Goal: Information Seeking & Learning: Learn about a topic

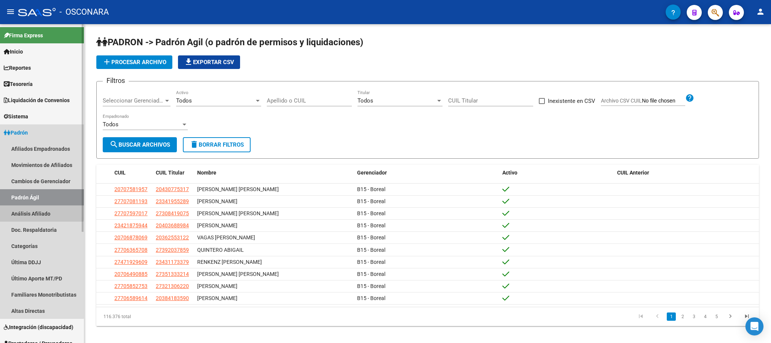
click at [27, 210] on link "Análisis Afiliado" at bounding box center [42, 213] width 84 height 16
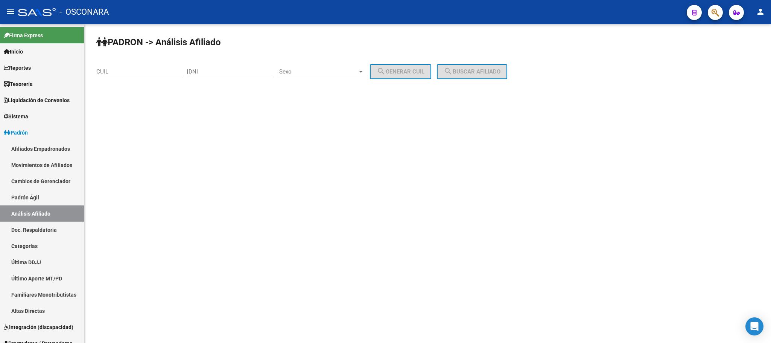
click at [201, 69] on input "DNI" at bounding box center [231, 71] width 85 height 7
paste input "28720814"
type input "28720814"
click at [364, 73] on div at bounding box center [361, 72] width 7 height 6
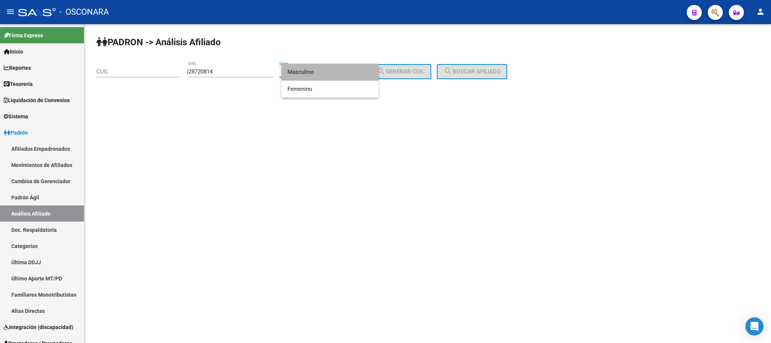
click at [324, 72] on span "Masculino" at bounding box center [330, 72] width 85 height 17
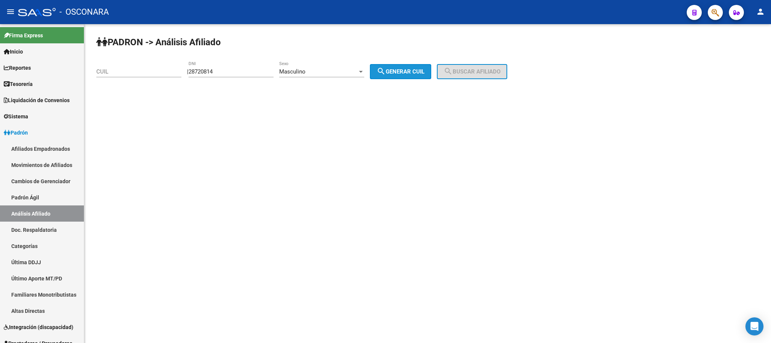
click at [401, 67] on button "search Generar CUIL" at bounding box center [400, 71] width 61 height 15
type input "20-28720814-7"
click at [476, 67] on button "search Buscar afiliado" at bounding box center [472, 71] width 70 height 15
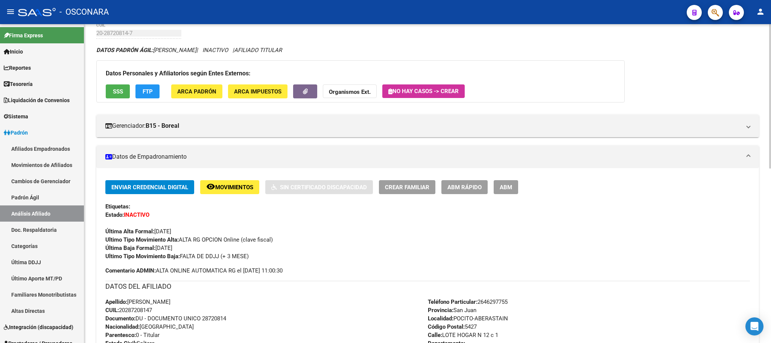
scroll to position [56, 0]
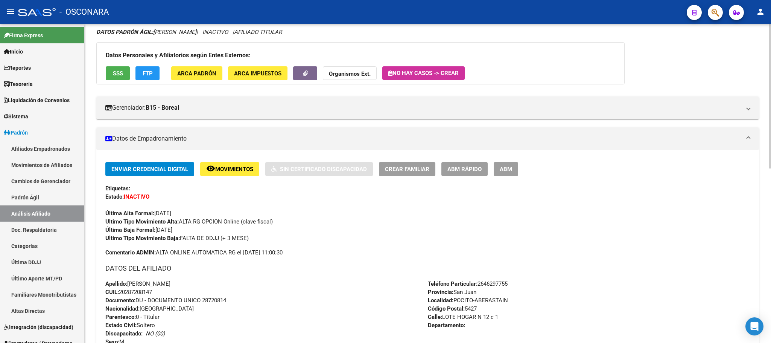
drag, startPoint x: 200, startPoint y: 286, endPoint x: 130, endPoint y: 282, distance: 70.5
click at [130, 282] on div "Apellido: [PERSON_NAME]: 20287208147 Documento: DU - DOCUMENTO UNICO 28720814 N…" at bounding box center [266, 320] width 323 height 83
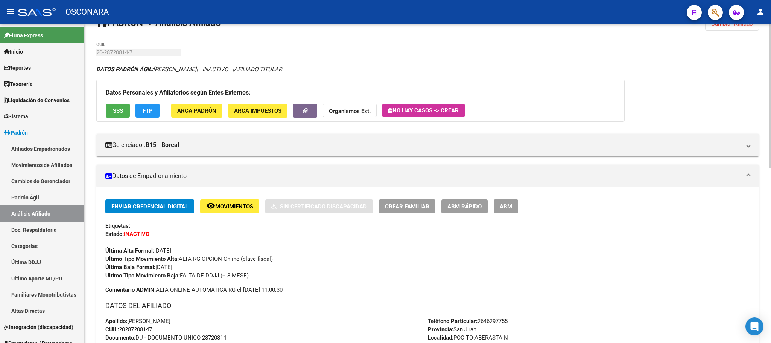
scroll to position [0, 0]
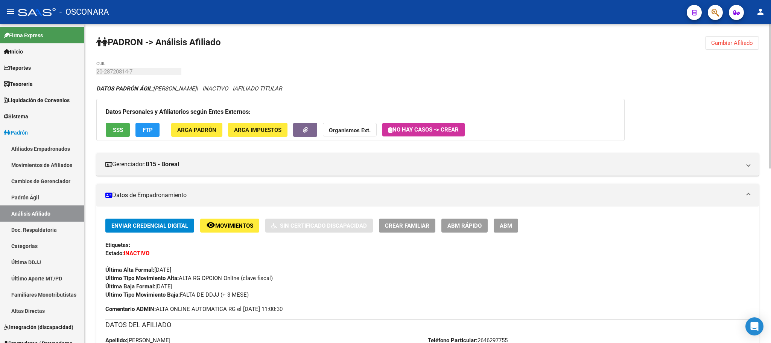
copy span "[PERSON_NAME]"
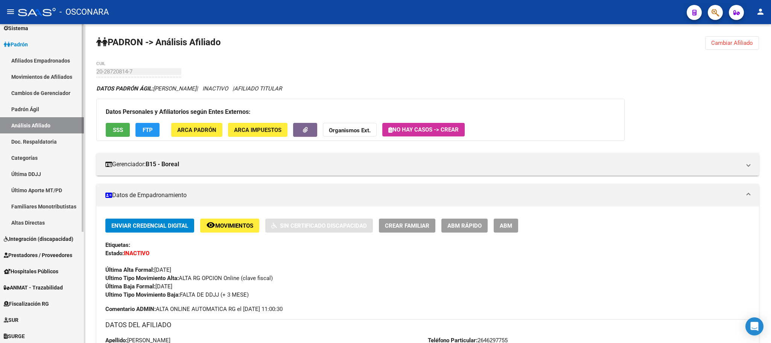
scroll to position [170, 0]
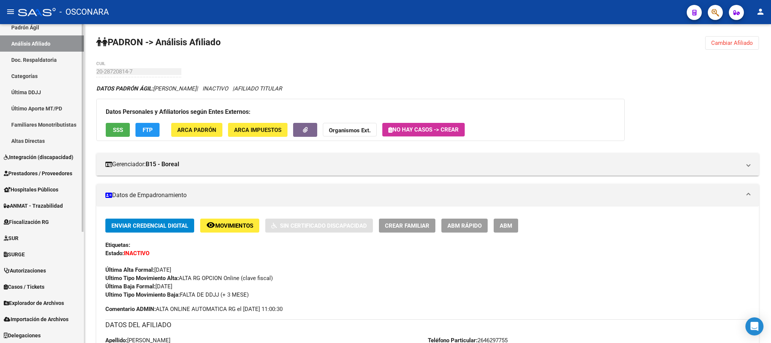
click at [52, 304] on span "Explorador de Archivos" at bounding box center [34, 303] width 60 height 8
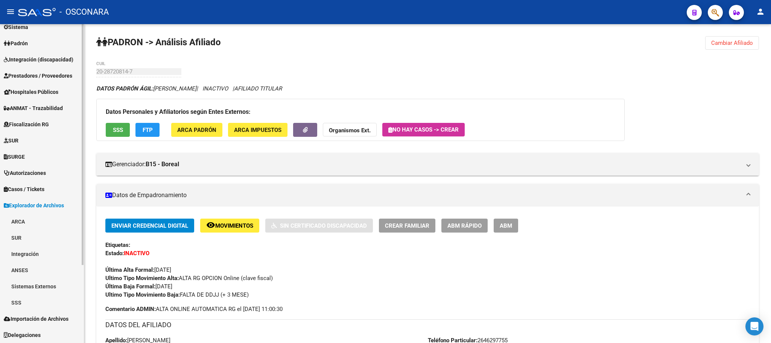
scroll to position [89, 0]
click at [38, 302] on link "SSS" at bounding box center [42, 302] width 84 height 16
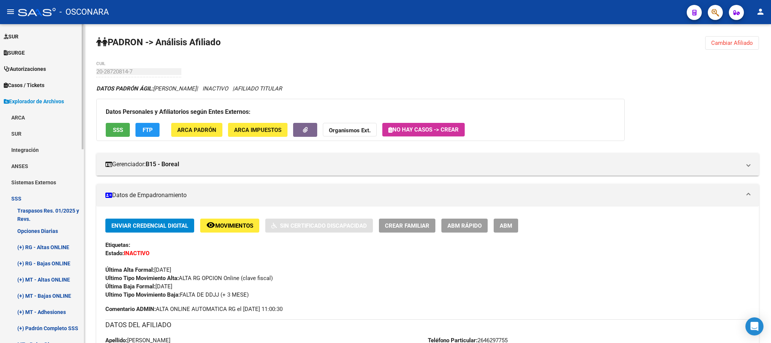
scroll to position [202, 0]
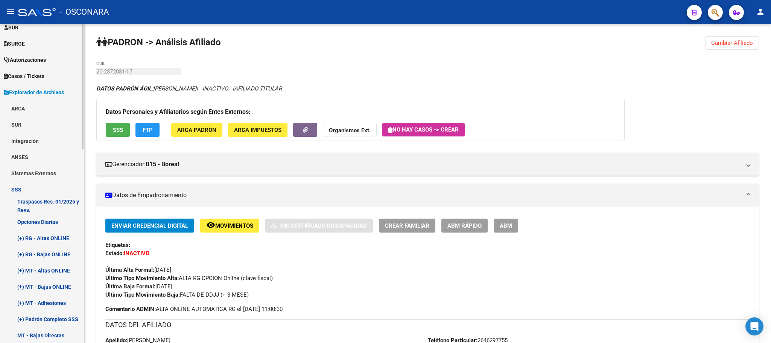
click at [62, 253] on link "(+) RG - Bajas ONLINE" at bounding box center [42, 254] width 84 height 16
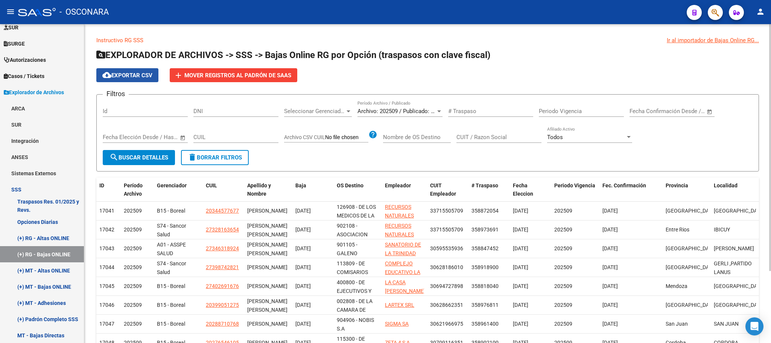
click at [145, 72] on span "cloud_download Exportar CSV" at bounding box center [127, 75] width 50 height 7
click at [440, 111] on div at bounding box center [439, 111] width 4 height 2
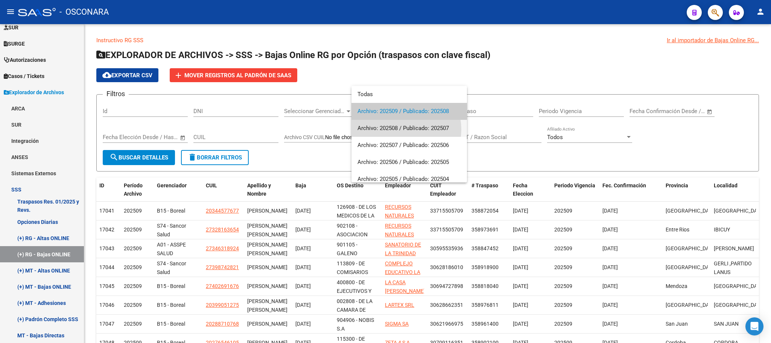
click at [402, 129] on span "Archivo: 202508 / Publicado: 202507" at bounding box center [410, 128] width 104 height 17
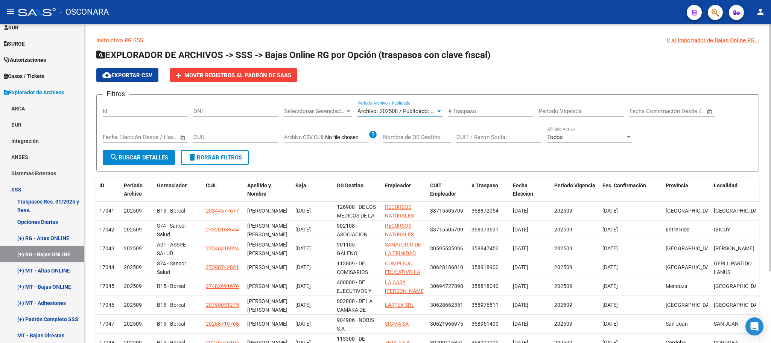
click at [148, 160] on span "search Buscar Detalles" at bounding box center [139, 157] width 59 height 7
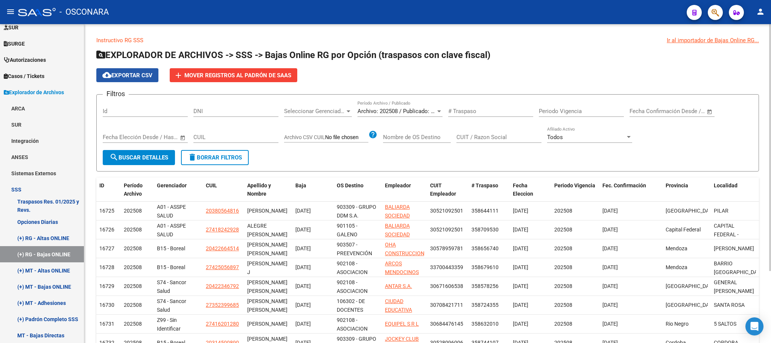
click at [139, 78] on span "cloud_download Exportar CSV" at bounding box center [127, 75] width 50 height 7
click at [436, 105] on div "Archivo: 202508 / Publicado: 202507 Período Archivo / Publicado" at bounding box center [400, 109] width 85 height 16
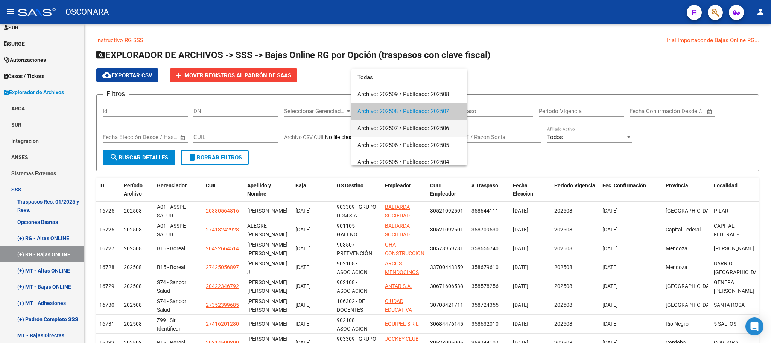
click at [429, 133] on span "Archivo: 202507 / Publicado: 202506" at bounding box center [410, 128] width 104 height 17
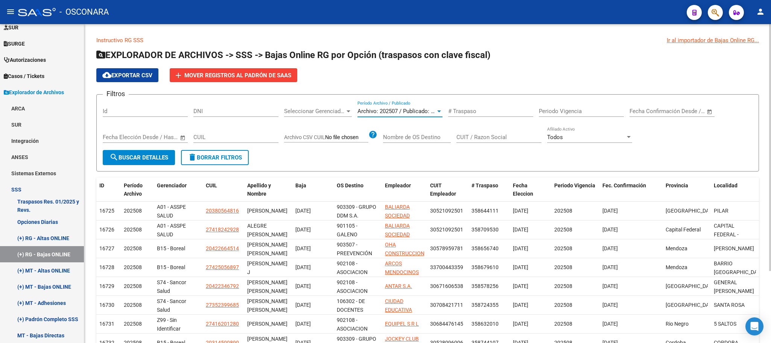
click at [145, 160] on span "search Buscar Detalles" at bounding box center [139, 157] width 59 height 7
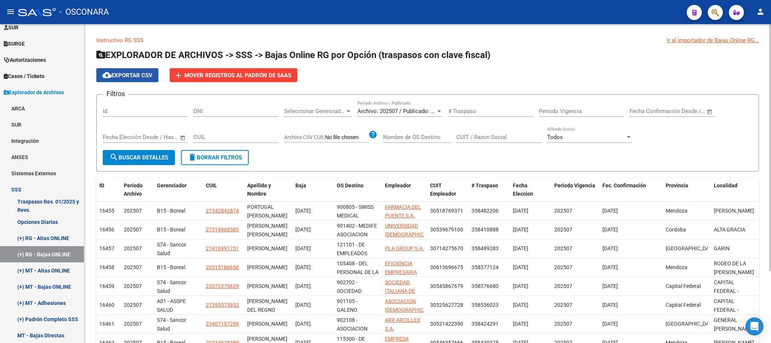
click at [144, 76] on span "cloud_download Exportar CSV" at bounding box center [127, 75] width 50 height 7
click at [141, 72] on span "cloud_download Exportar CSV" at bounding box center [127, 75] width 50 height 7
click at [429, 108] on span "Archivo: 202507 / Publicado: 202506" at bounding box center [403, 111] width 91 height 7
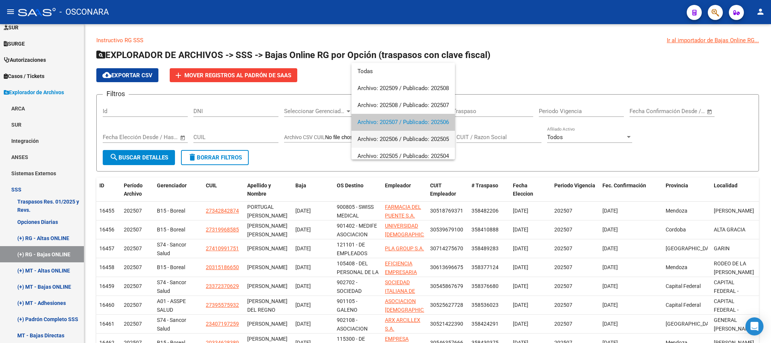
scroll to position [11, 0]
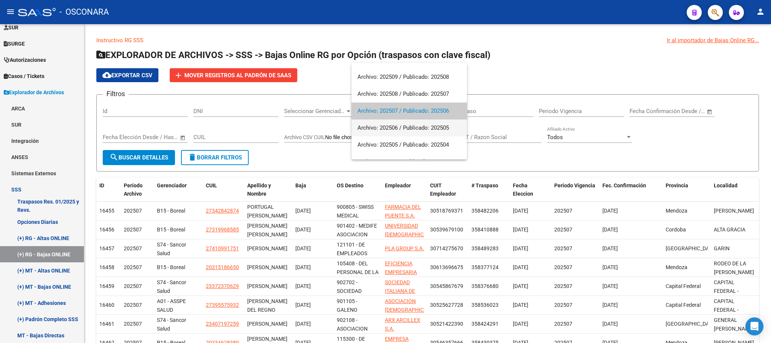
click at [418, 128] on span "Archivo: 202506 / Publicado: 202505" at bounding box center [410, 127] width 104 height 17
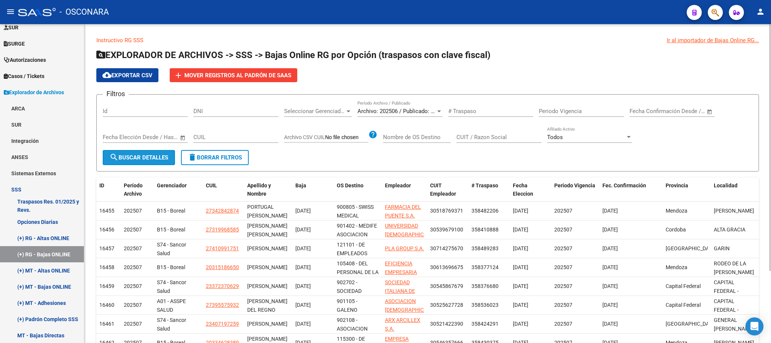
click at [157, 160] on span "search Buscar Detalles" at bounding box center [139, 157] width 59 height 7
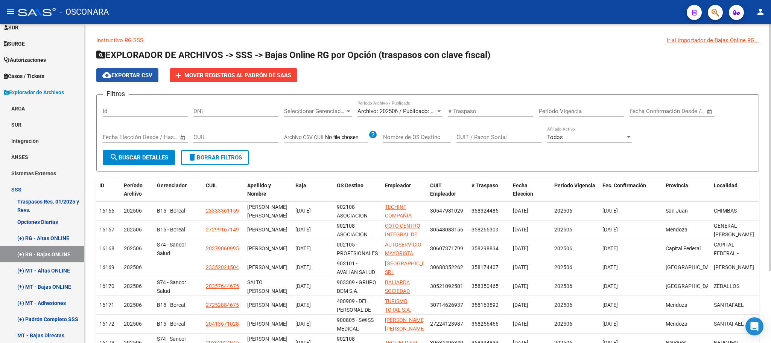
click at [140, 72] on span "cloud_download Exportar CSV" at bounding box center [127, 75] width 50 height 7
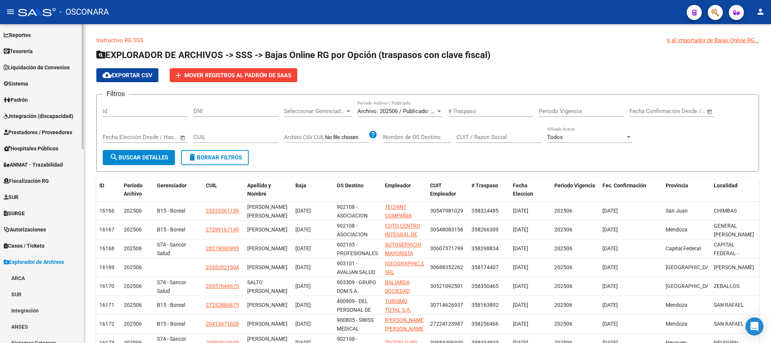
scroll to position [0, 0]
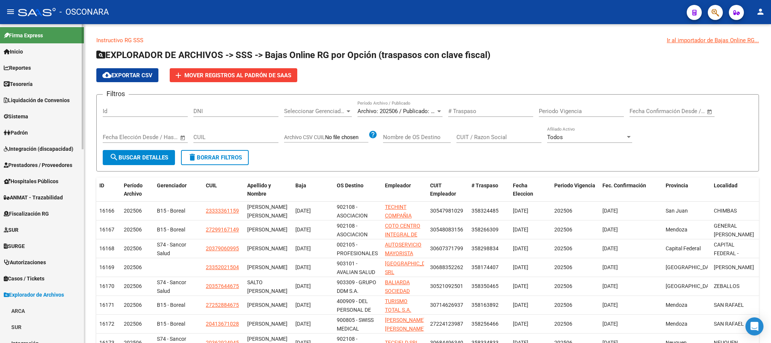
click at [42, 130] on link "Padrón" at bounding box center [42, 132] width 84 height 16
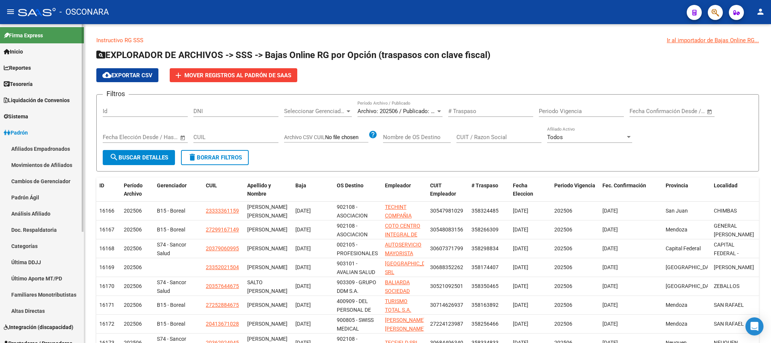
click at [41, 200] on link "Padrón Ágil" at bounding box center [42, 197] width 84 height 16
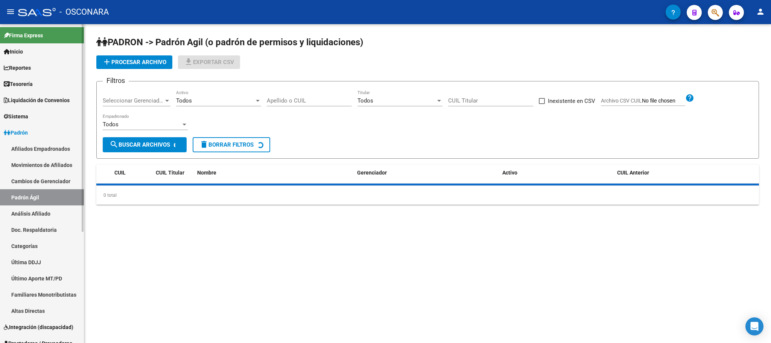
click at [42, 215] on link "Análisis Afiliado" at bounding box center [42, 213] width 84 height 16
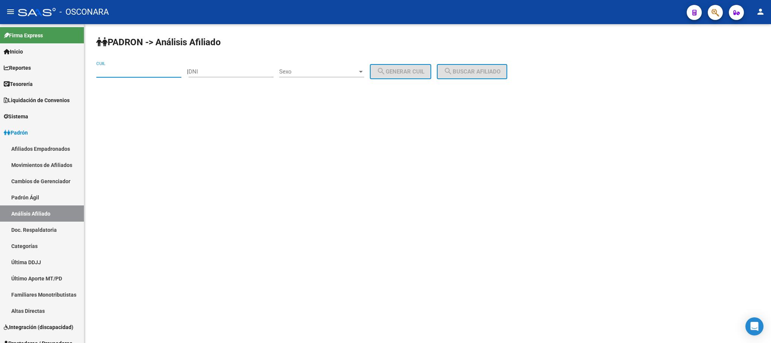
click at [138, 75] on input "CUIL" at bounding box center [138, 71] width 85 height 7
paste input "20-40825512-1"
type input "20-40825512-1"
click at [501, 69] on span "search Buscar afiliado" at bounding box center [472, 71] width 57 height 7
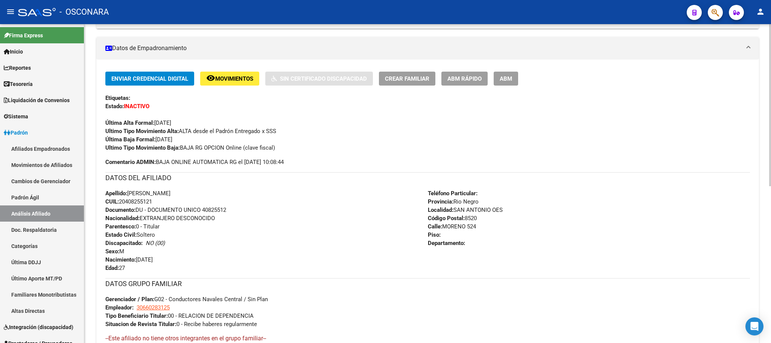
scroll to position [138, 0]
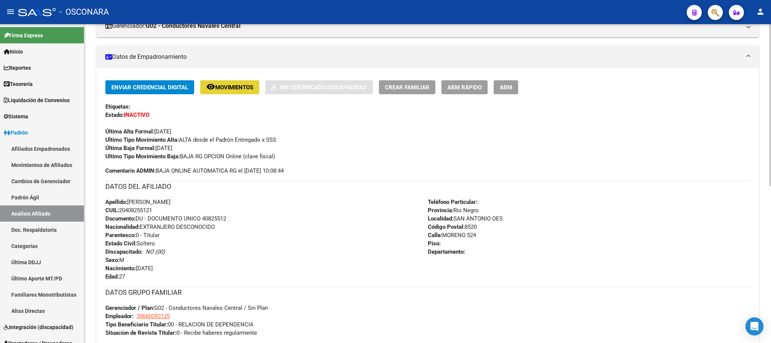
click at [237, 87] on span "Movimientos" at bounding box center [234, 87] width 38 height 7
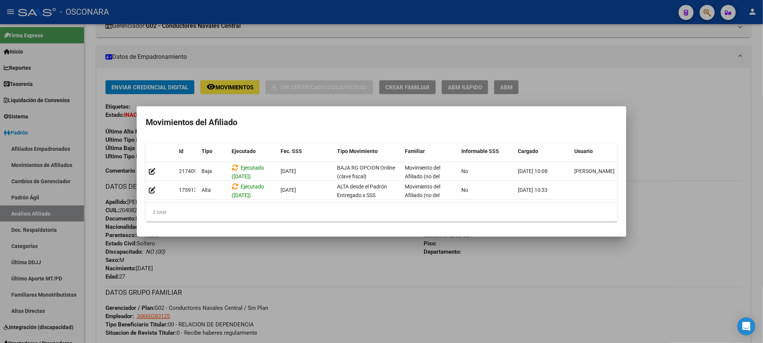
click at [314, 274] on div at bounding box center [381, 171] width 763 height 343
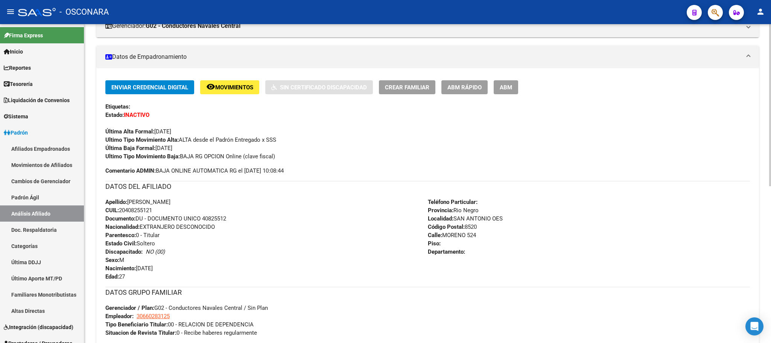
scroll to position [0, 0]
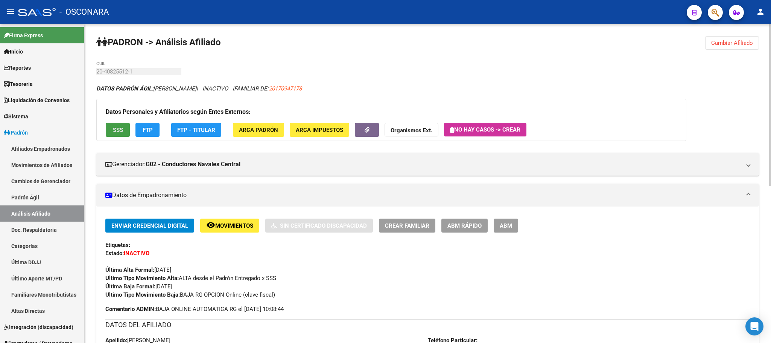
click at [109, 126] on button "SSS" at bounding box center [118, 130] width 24 height 14
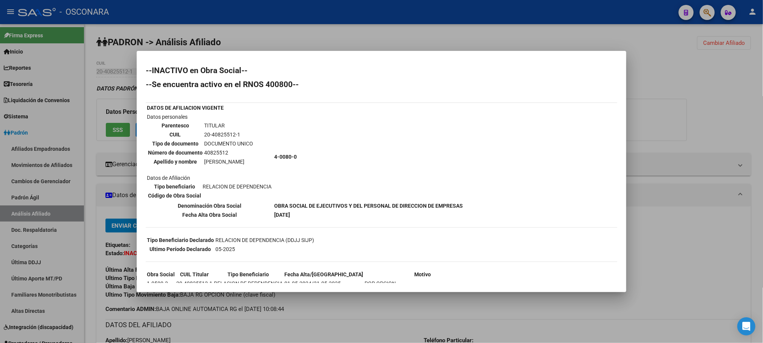
click at [689, 257] on div at bounding box center [381, 171] width 763 height 343
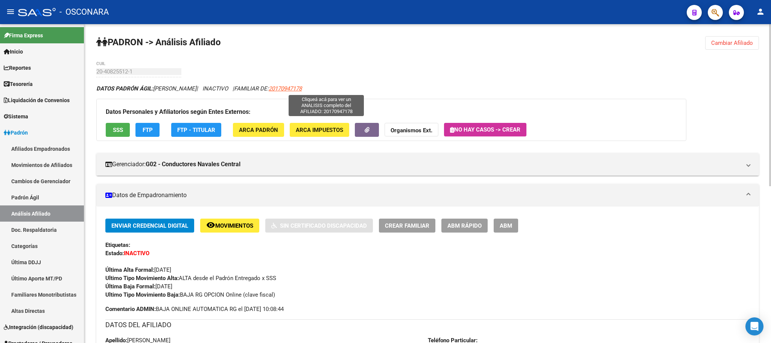
click at [302, 88] on span "20170947178" at bounding box center [285, 88] width 33 height 7
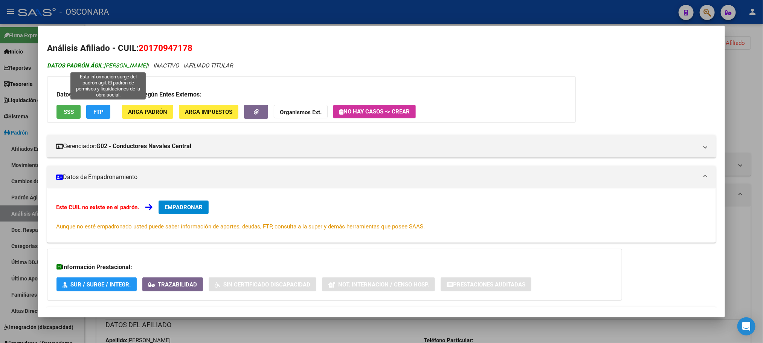
drag, startPoint x: 131, startPoint y: 69, endPoint x: 169, endPoint y: 69, distance: 38.4
click at [169, 69] on div "DATOS PADRÓN ÁGIL: [PERSON_NAME] | INACTIVO | AFILIADO TITULAR Datos Personales…" at bounding box center [381, 197] width 668 height 272
click at [756, 102] on div at bounding box center [381, 171] width 763 height 343
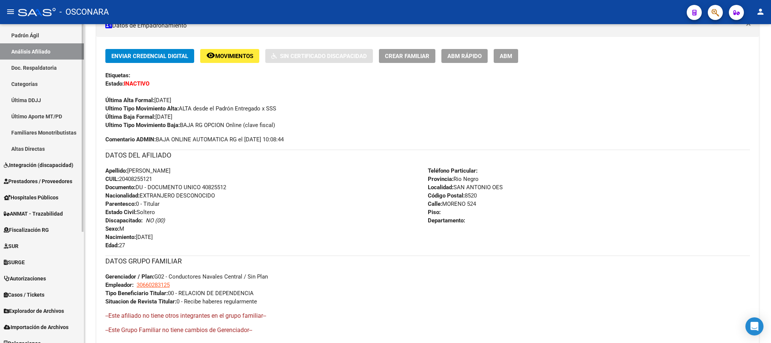
scroll to position [169, 0]
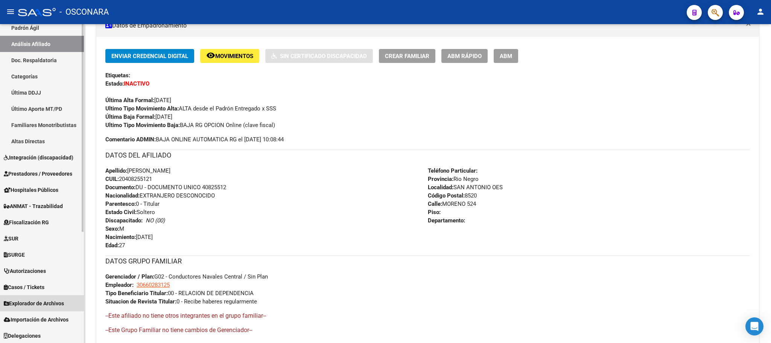
click at [55, 305] on span "Explorador de Archivos" at bounding box center [34, 303] width 60 height 8
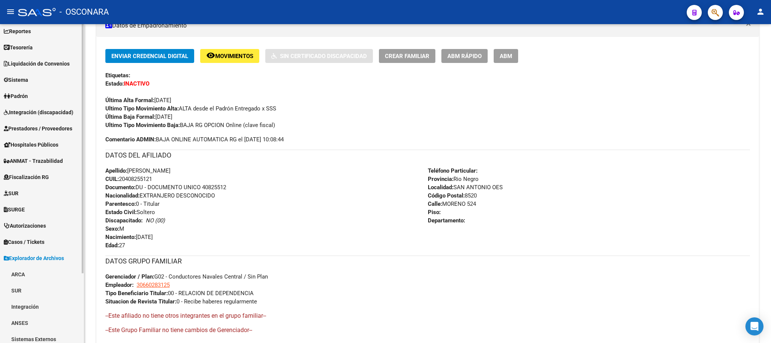
scroll to position [88, 0]
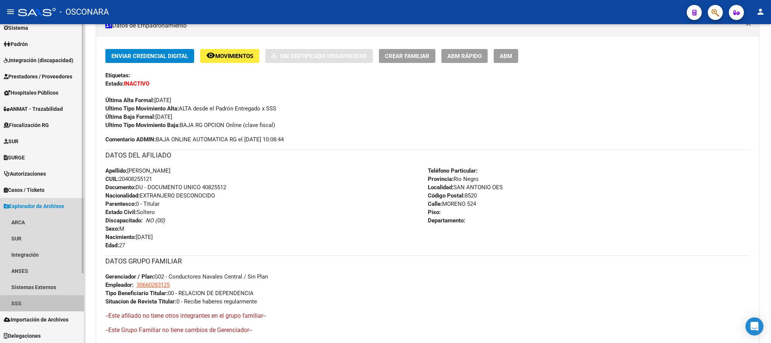
click at [35, 299] on link "SSS" at bounding box center [42, 303] width 84 height 16
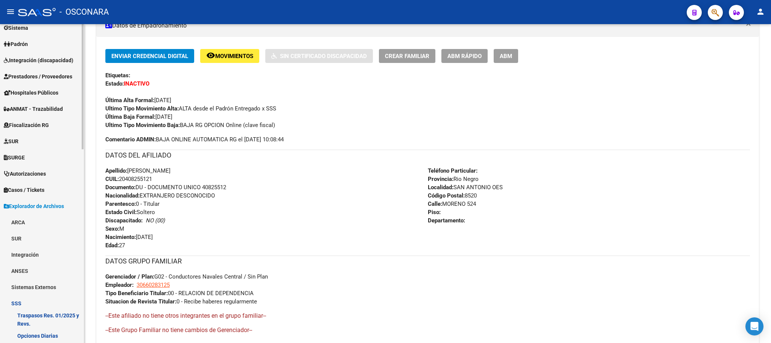
scroll to position [201, 0]
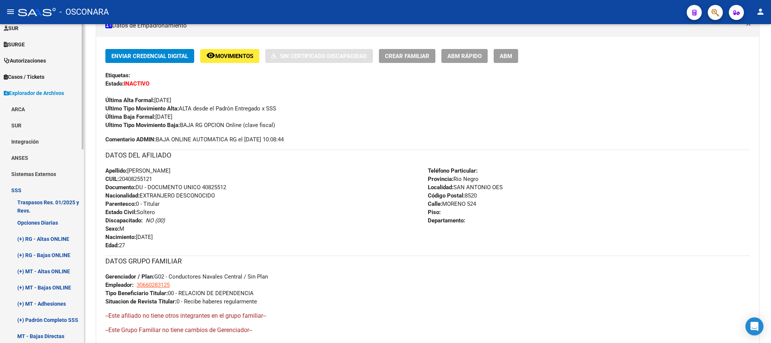
click at [57, 256] on link "(+) RG - Bajas ONLINE" at bounding box center [42, 255] width 84 height 16
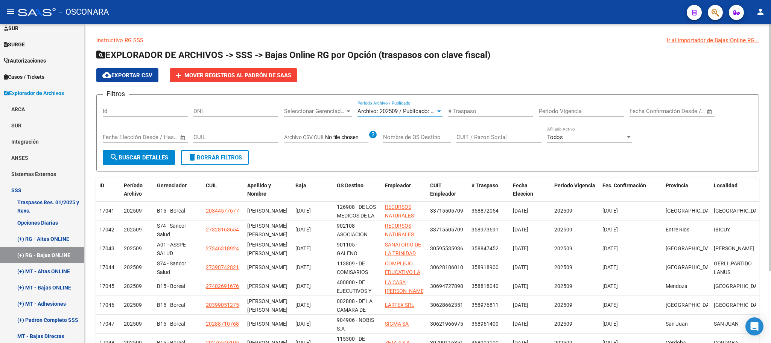
click at [417, 111] on span "Archivo: 202509 / Publicado: 202508" at bounding box center [403, 111] width 91 height 7
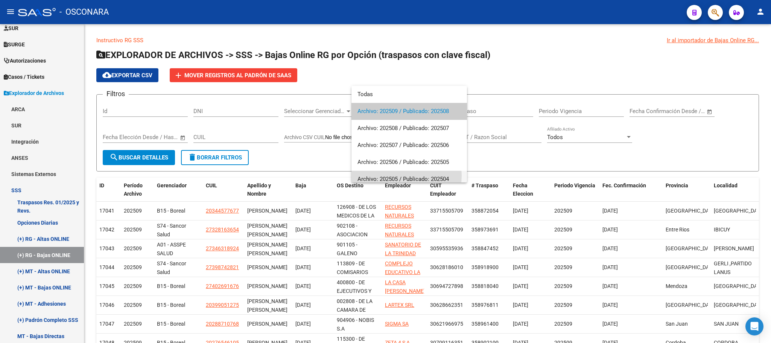
click at [400, 175] on span "Archivo: 202505 / Publicado: 202504" at bounding box center [410, 179] width 104 height 17
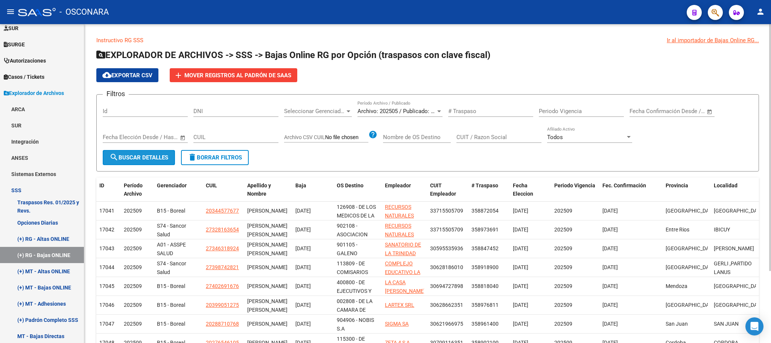
click at [133, 154] on span "search Buscar Detalles" at bounding box center [139, 157] width 59 height 7
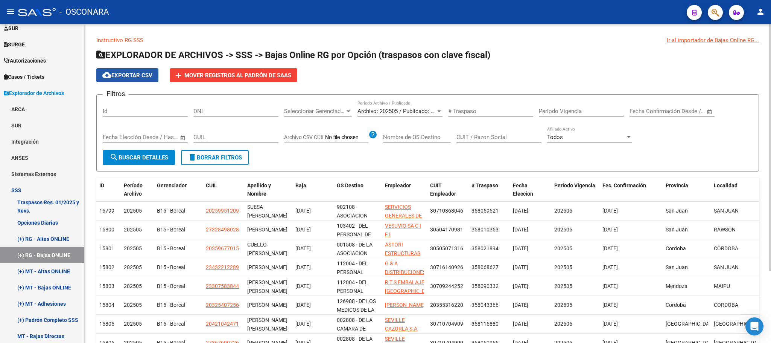
click at [140, 77] on span "cloud_download Exportar CSV" at bounding box center [127, 75] width 50 height 7
click at [62, 238] on link "(+) RG - Altas ONLINE" at bounding box center [42, 238] width 84 height 16
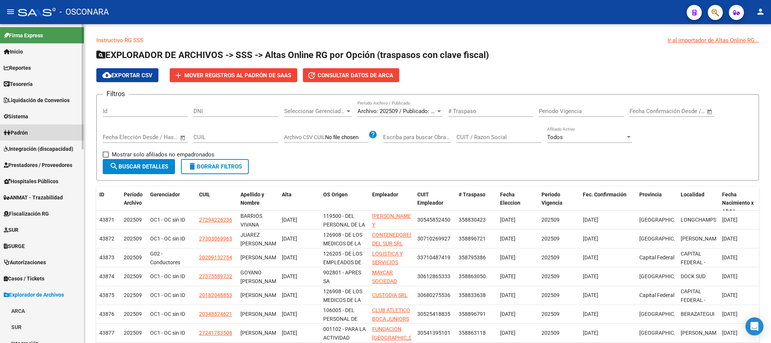
click at [42, 130] on link "Padrón" at bounding box center [42, 132] width 84 height 16
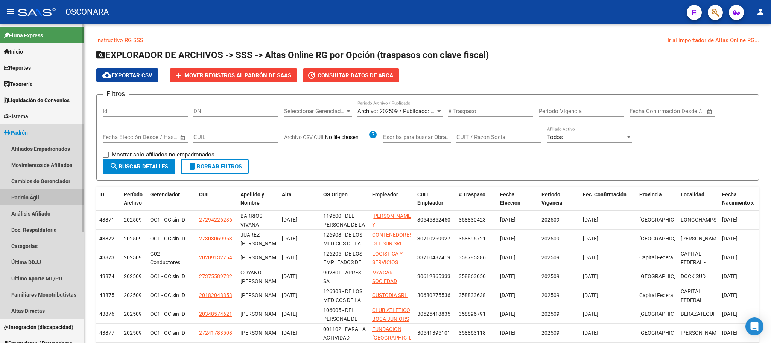
click at [34, 197] on link "Padrón Ágil" at bounding box center [42, 197] width 84 height 16
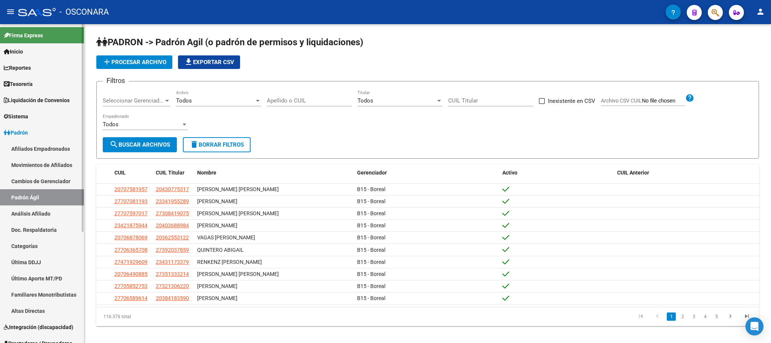
click at [55, 212] on link "Análisis Afiliado" at bounding box center [42, 213] width 84 height 16
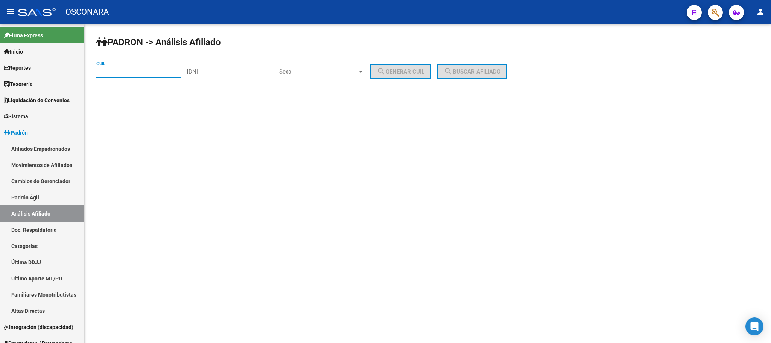
click at [145, 73] on input "CUIL" at bounding box center [138, 71] width 85 height 7
paste input "23-32954598-9"
type input "23-32954598-9"
click at [501, 67] on button "search Buscar afiliado" at bounding box center [472, 71] width 70 height 15
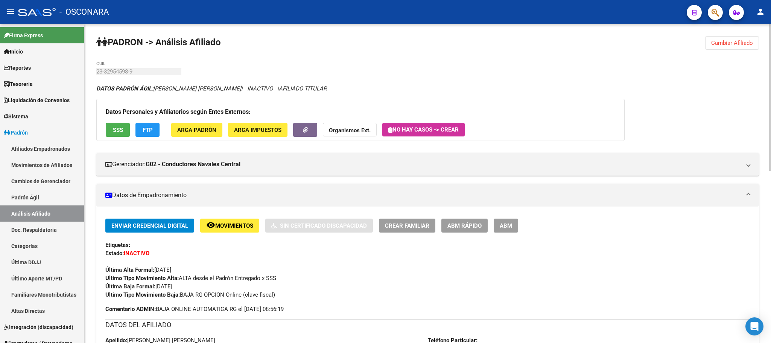
click at [245, 229] on button "remove_red_eye Movimientos" at bounding box center [229, 225] width 59 height 14
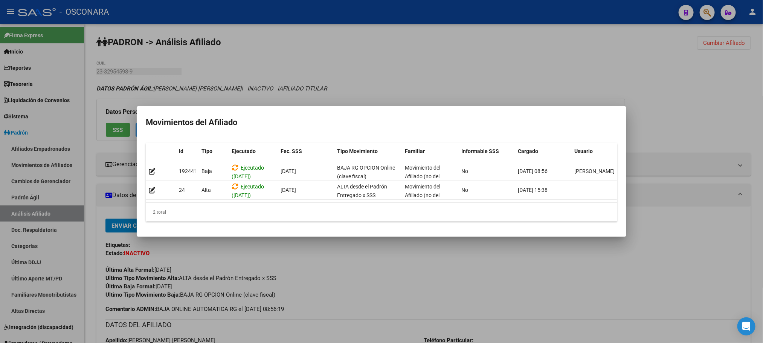
click at [386, 301] on div at bounding box center [381, 171] width 763 height 343
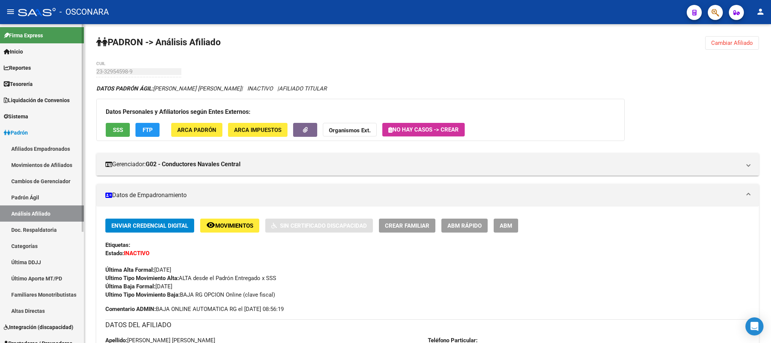
click at [49, 198] on link "Padrón Ágil" at bounding box center [42, 197] width 84 height 16
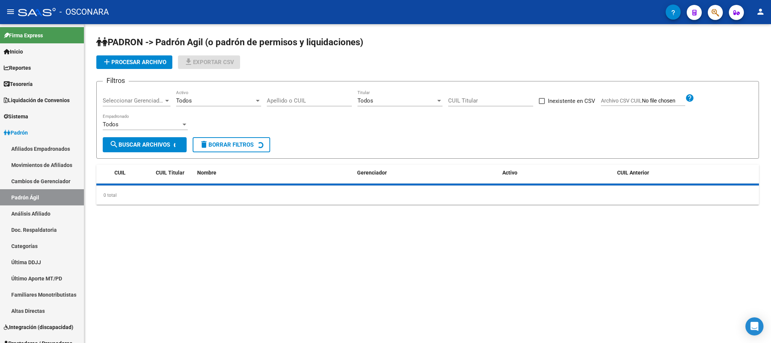
drag, startPoint x: 51, startPoint y: 213, endPoint x: 132, endPoint y: 104, distance: 135.6
click at [51, 213] on link "Análisis Afiliado" at bounding box center [42, 213] width 84 height 16
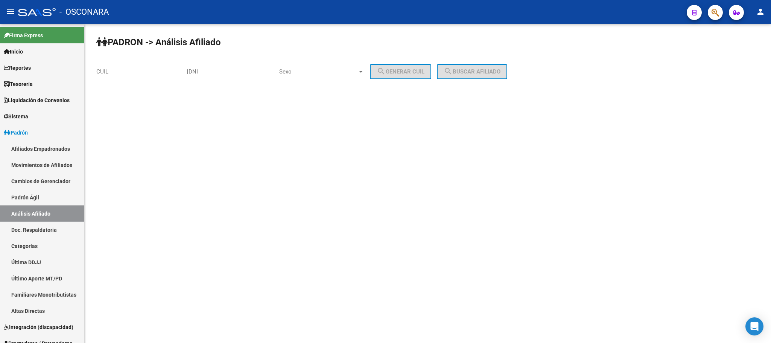
click at [147, 75] on input "CUIL" at bounding box center [138, 71] width 85 height 7
paste input "20-33007210-6"
type input "20-33007210-6"
click at [464, 68] on span "search Buscar afiliado" at bounding box center [472, 71] width 57 height 7
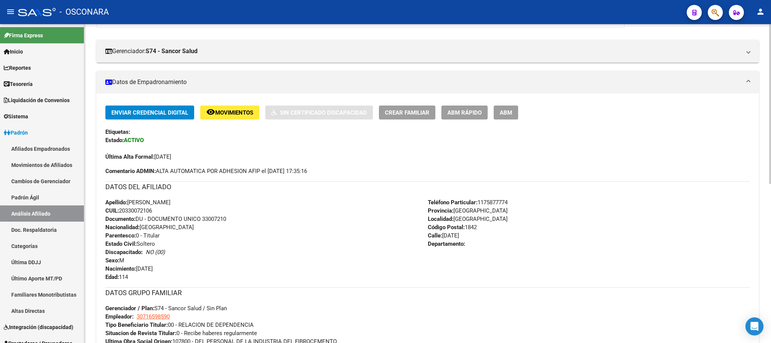
scroll to position [317, 0]
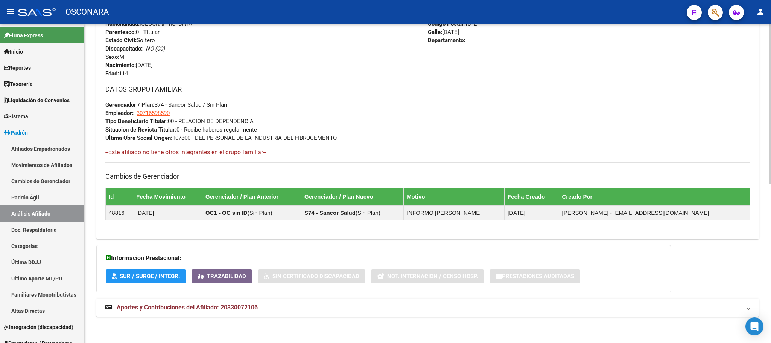
click at [196, 313] on mat-expansion-panel-header "Aportes y Contribuciones del Afiliado: 20330072106" at bounding box center [427, 307] width 663 height 18
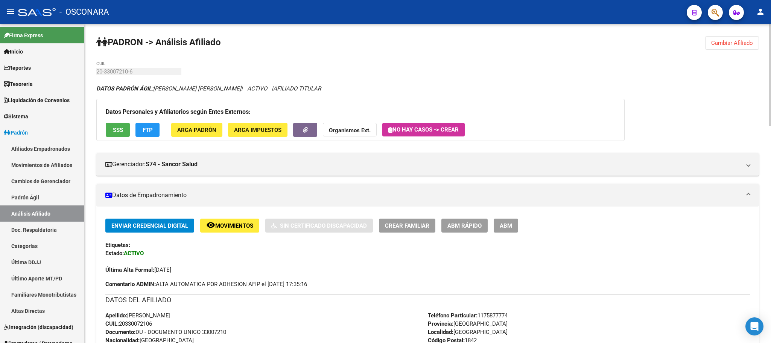
scroll to position [56, 0]
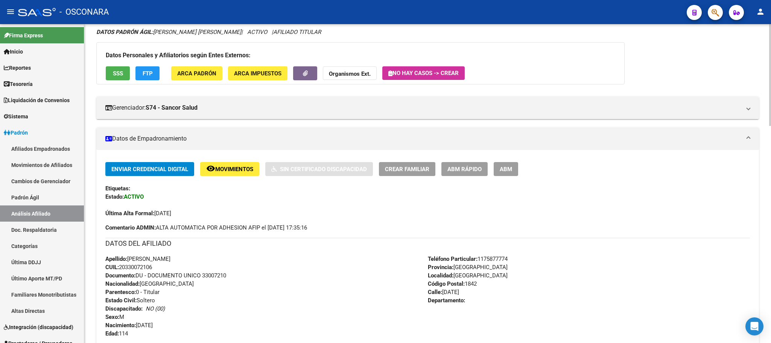
drag, startPoint x: 152, startPoint y: 267, endPoint x: 125, endPoint y: 269, distance: 26.5
click at [125, 269] on span "CUIL: 20330072106" at bounding box center [128, 267] width 47 height 7
copy span "33007210"
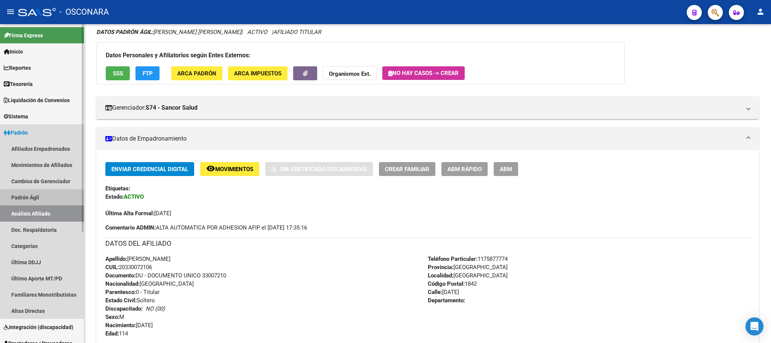
click at [47, 190] on link "Padrón Ágil" at bounding box center [42, 197] width 84 height 16
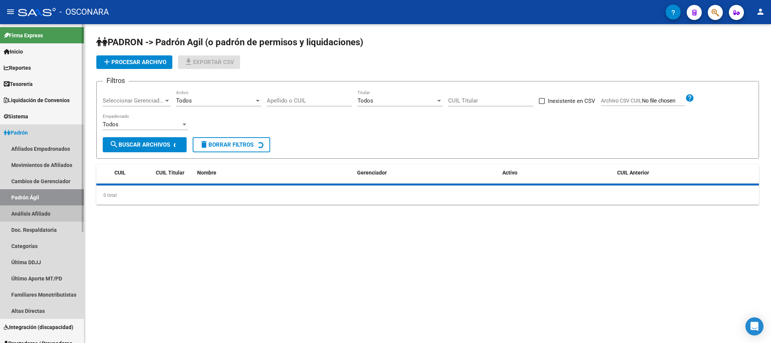
click at [48, 211] on link "Análisis Afiliado" at bounding box center [42, 213] width 84 height 16
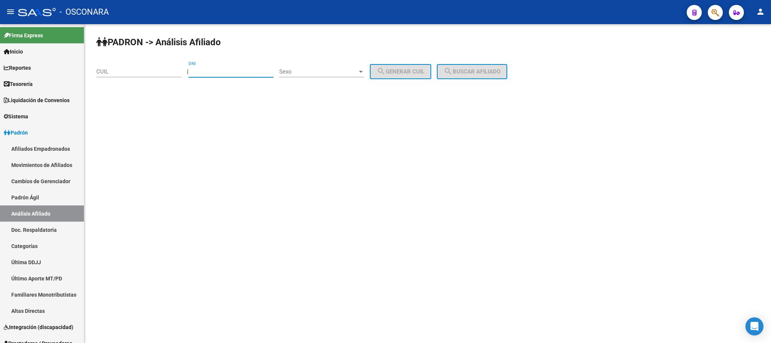
click at [203, 71] on input "DNI" at bounding box center [231, 71] width 85 height 7
type input "31950787"
click at [357, 67] on div "Sexo Sexo" at bounding box center [321, 69] width 85 height 16
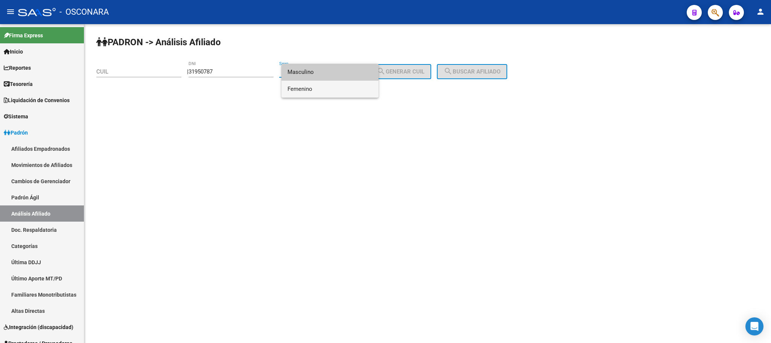
click at [338, 89] on span "Femenino" at bounding box center [330, 89] width 85 height 17
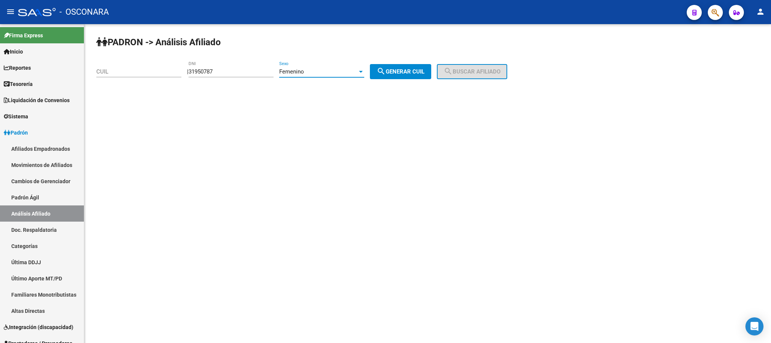
drag, startPoint x: 415, startPoint y: 73, endPoint x: 457, endPoint y: 72, distance: 42.6
click at [416, 73] on span "search Generar CUIL" at bounding box center [401, 71] width 48 height 7
type input "27-31950787-1"
click at [488, 69] on span "search Buscar afiliado" at bounding box center [472, 71] width 57 height 7
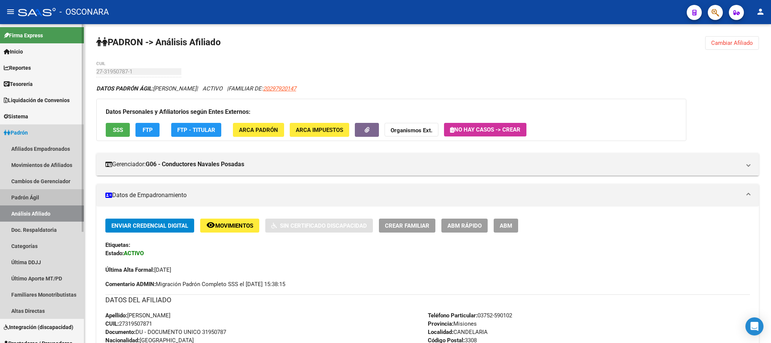
click at [18, 197] on link "Padrón Ágil" at bounding box center [42, 197] width 84 height 16
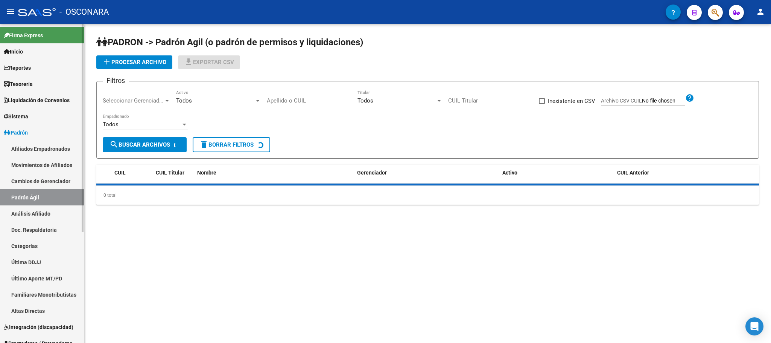
drag, startPoint x: 27, startPoint y: 209, endPoint x: 35, endPoint y: 203, distance: 10.1
click at [28, 209] on link "Análisis Afiliado" at bounding box center [42, 213] width 84 height 16
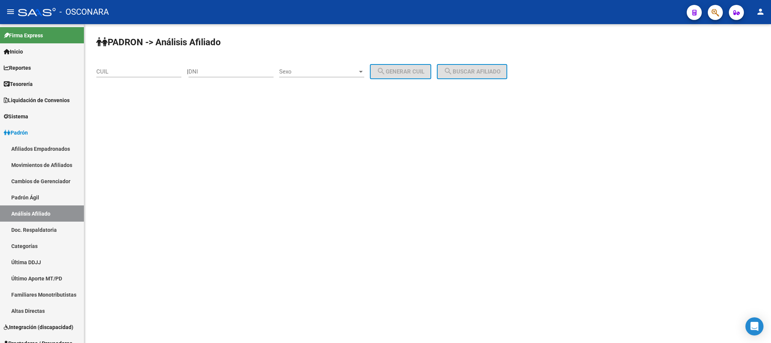
click at [113, 71] on input "CUIL" at bounding box center [138, 71] width 85 height 7
paste input "20-33007210-6"
type input "20-33007210-6"
click at [500, 72] on span "search Buscar afiliado" at bounding box center [472, 71] width 57 height 7
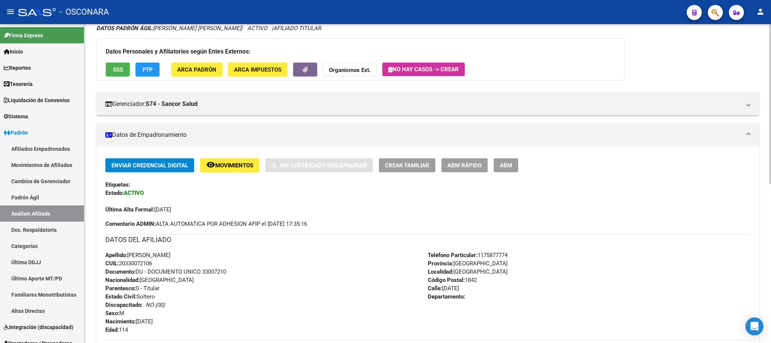
scroll to position [35, 0]
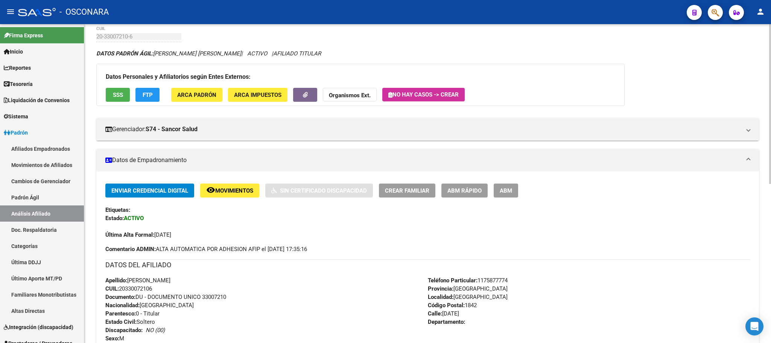
drag, startPoint x: 129, startPoint y: 282, endPoint x: 160, endPoint y: 290, distance: 32.6
click at [160, 290] on div "Apellido: [PERSON_NAME] CUIL: 20330072106 Documento: DU - DOCUMENTO UNICO 33007…" at bounding box center [266, 317] width 323 height 83
